Goal: Navigation & Orientation: Find specific page/section

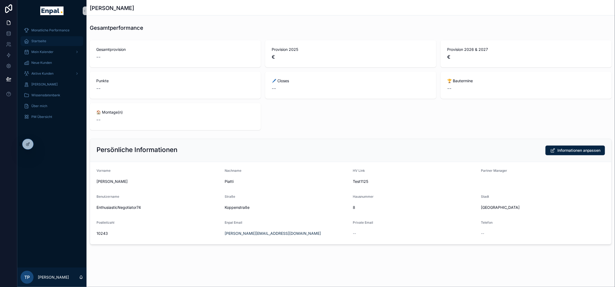
click at [41, 42] on span "Startseite" at bounding box center [38, 41] width 15 height 4
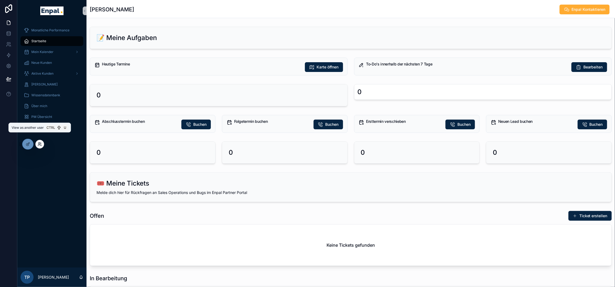
click at [39, 146] on icon at bounding box center [40, 144] width 4 height 4
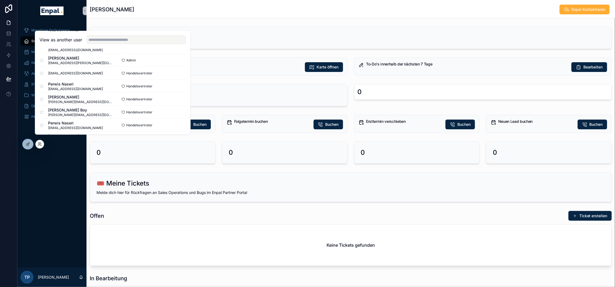
scroll to position [376, 0]
click at [119, 44] on input "text" at bounding box center [137, 39] width 100 height 9
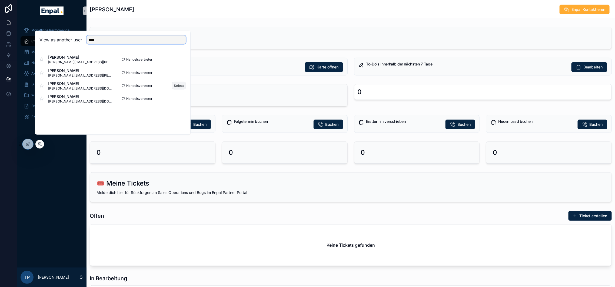
type input "****"
click at [176, 89] on button "Select" at bounding box center [179, 86] width 14 height 8
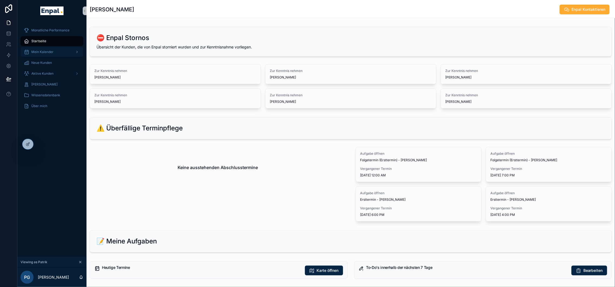
click at [52, 51] on span "Mein Kalender" at bounding box center [42, 52] width 22 height 4
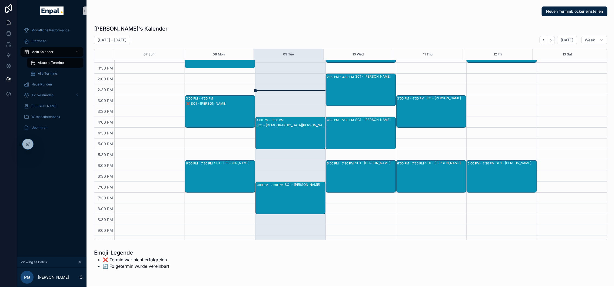
scroll to position [141, 0]
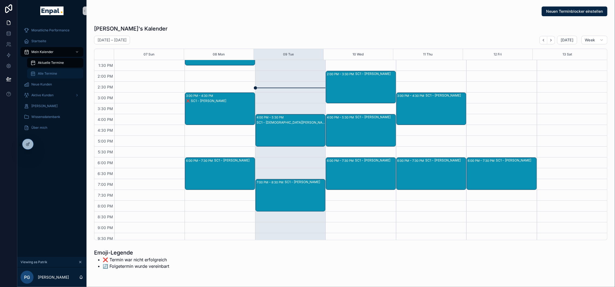
click at [52, 72] on span "Alle Termine" at bounding box center [47, 73] width 19 height 4
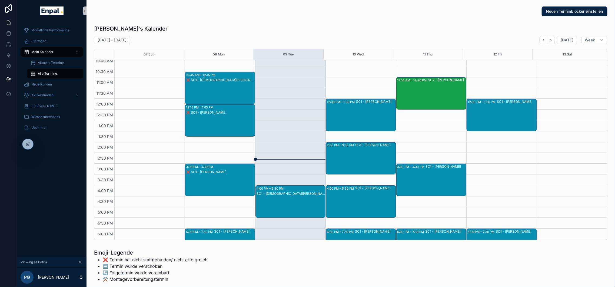
scroll to position [70, 0]
click at [51, 64] on span "Aktuelle Termine" at bounding box center [51, 63] width 26 height 4
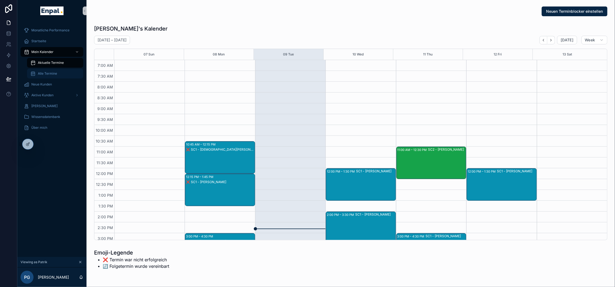
scroll to position [141, 0]
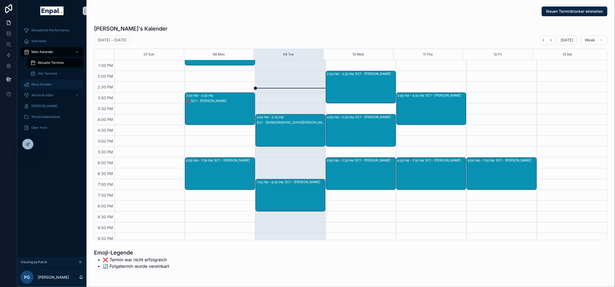
click at [49, 82] on span "Neue Kunden" at bounding box center [41, 84] width 21 height 4
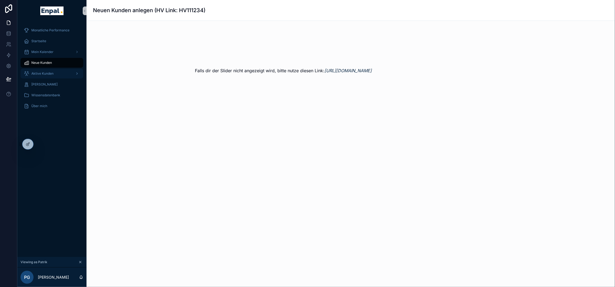
click at [44, 74] on span "Aktive Kunden" at bounding box center [42, 73] width 22 height 4
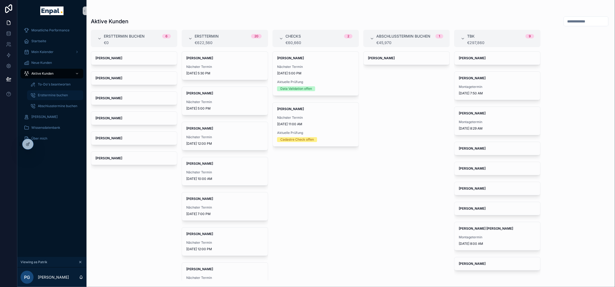
click at [51, 96] on span "Ersttermine buchen" at bounding box center [53, 95] width 30 height 4
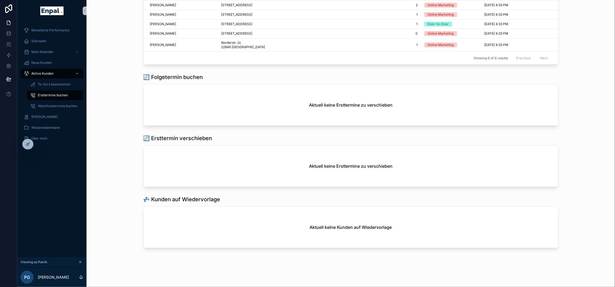
scroll to position [73, 0]
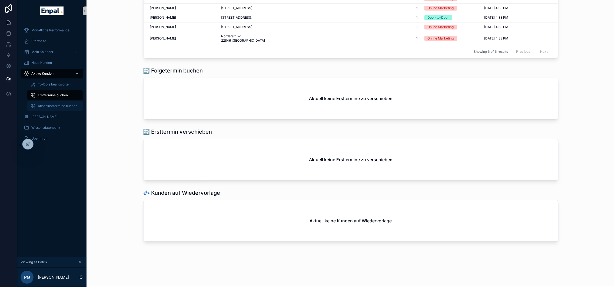
click at [47, 106] on span "Abschlusstermine buchen" at bounding box center [57, 106] width 39 height 4
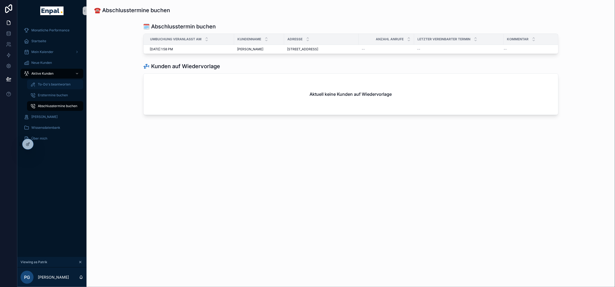
click at [54, 84] on span "To-Do's beantworten" at bounding box center [54, 84] width 33 height 4
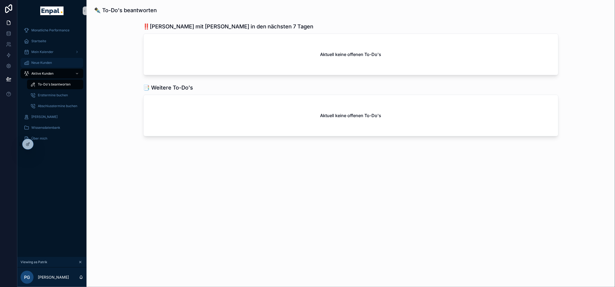
click at [47, 61] on span "Neue Kunden" at bounding box center [41, 63] width 21 height 4
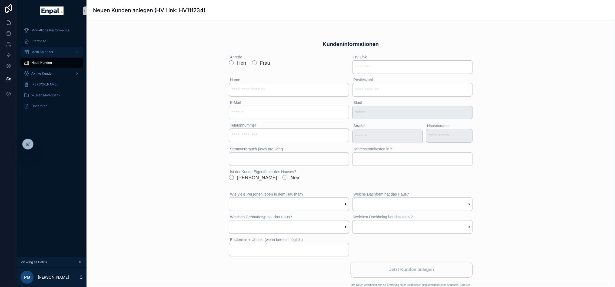
click at [47, 53] on span "Mein Kalender" at bounding box center [42, 52] width 22 height 4
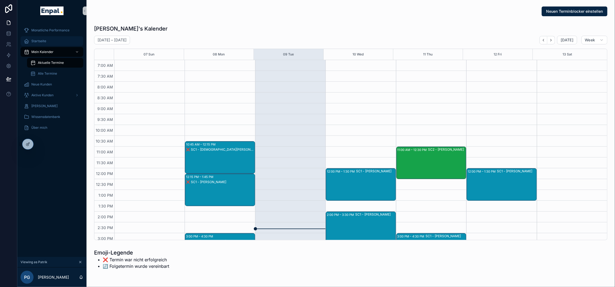
scroll to position [141, 0]
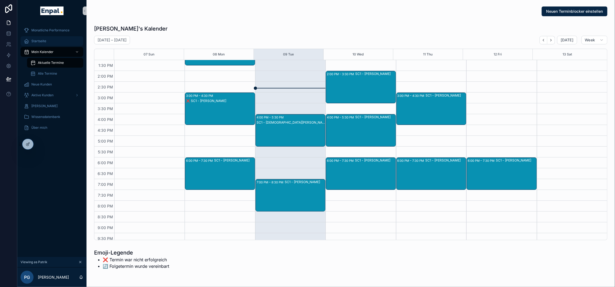
click at [47, 42] on div "Startseite" at bounding box center [52, 41] width 56 height 9
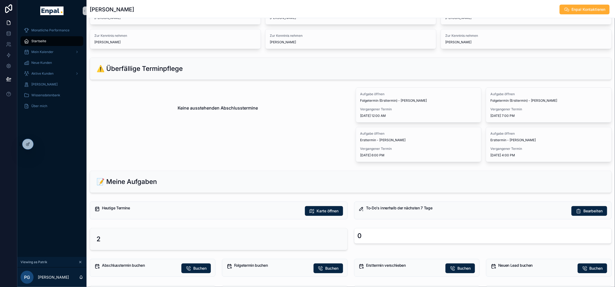
scroll to position [63, 0]
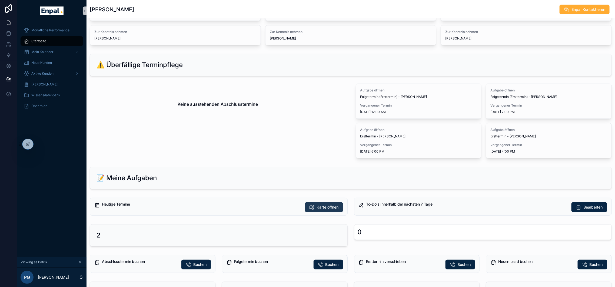
click at [305, 202] on button "Karte öffnen" at bounding box center [324, 207] width 38 height 10
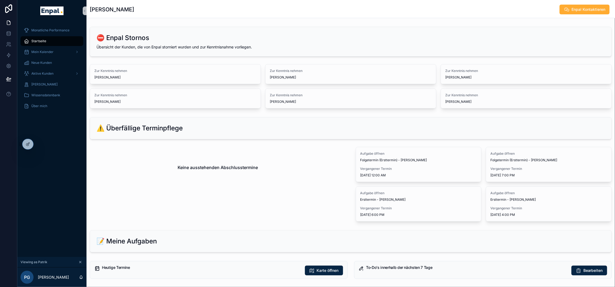
scroll to position [28, 0]
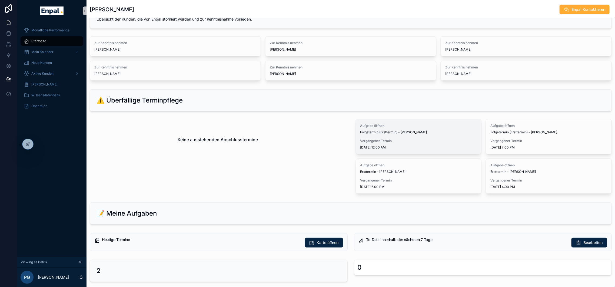
click at [410, 147] on span "8/21/2025 12:00 AM" at bounding box center [418, 147] width 117 height 4
